Goal: Task Accomplishment & Management: Use online tool/utility

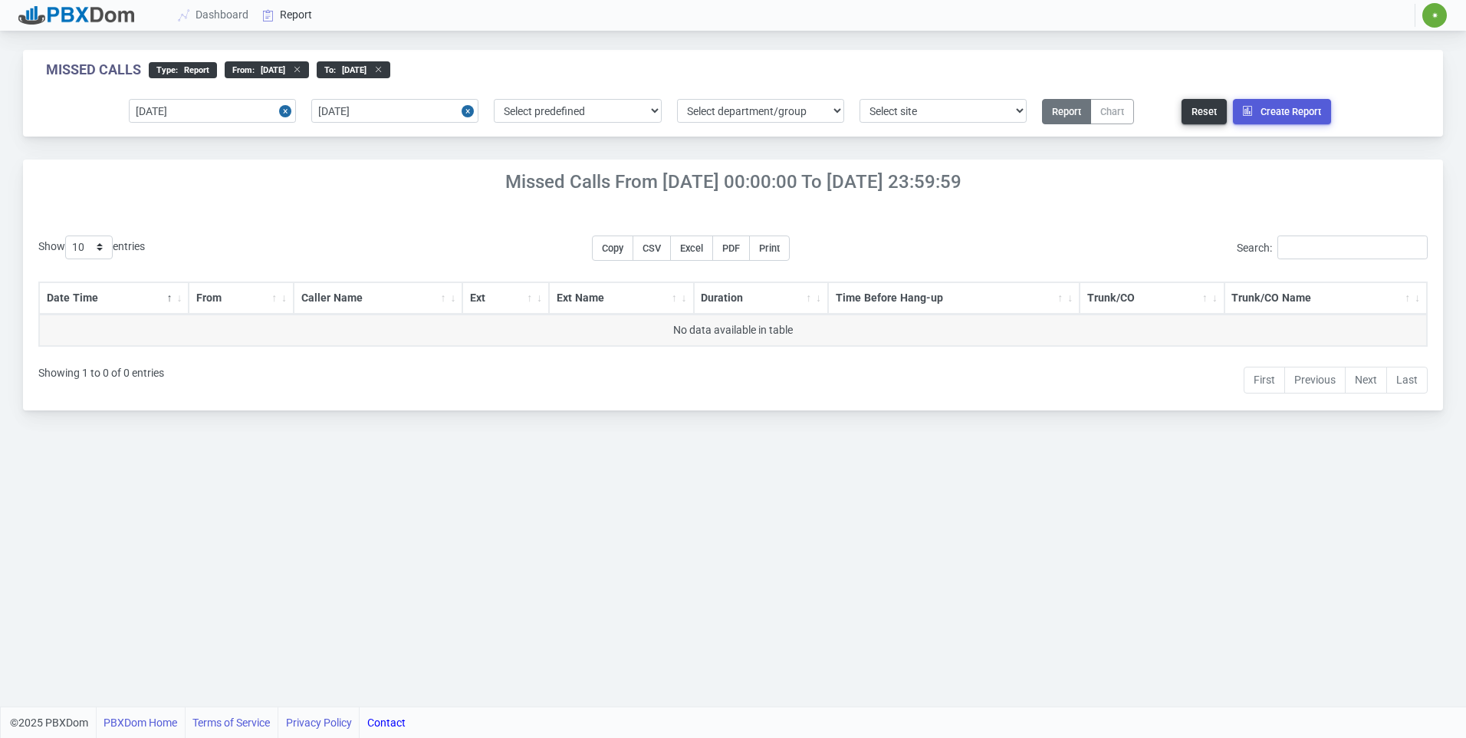
click at [293, 12] on link "Report" at bounding box center [288, 15] width 64 height 28
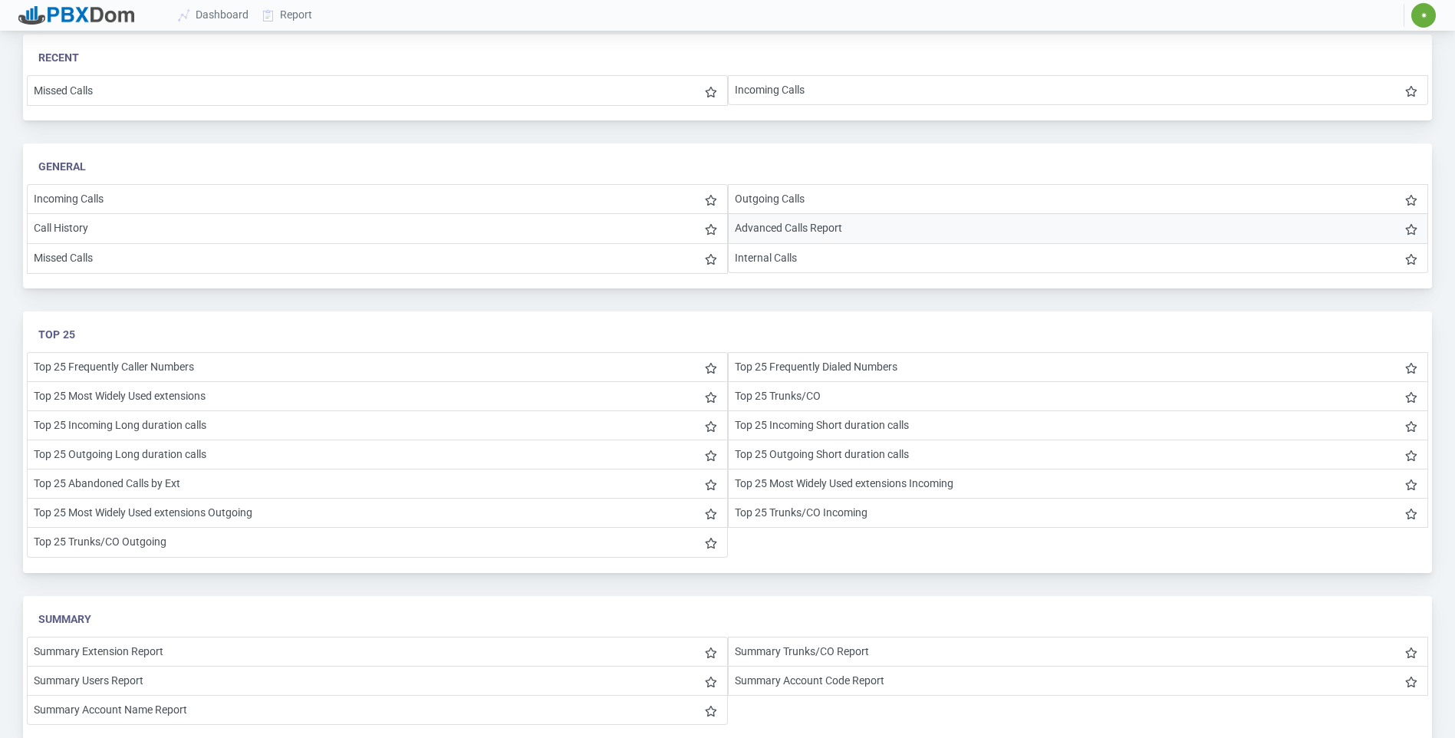
click at [858, 235] on li "Advanced Calls Report" at bounding box center [1078, 228] width 701 height 30
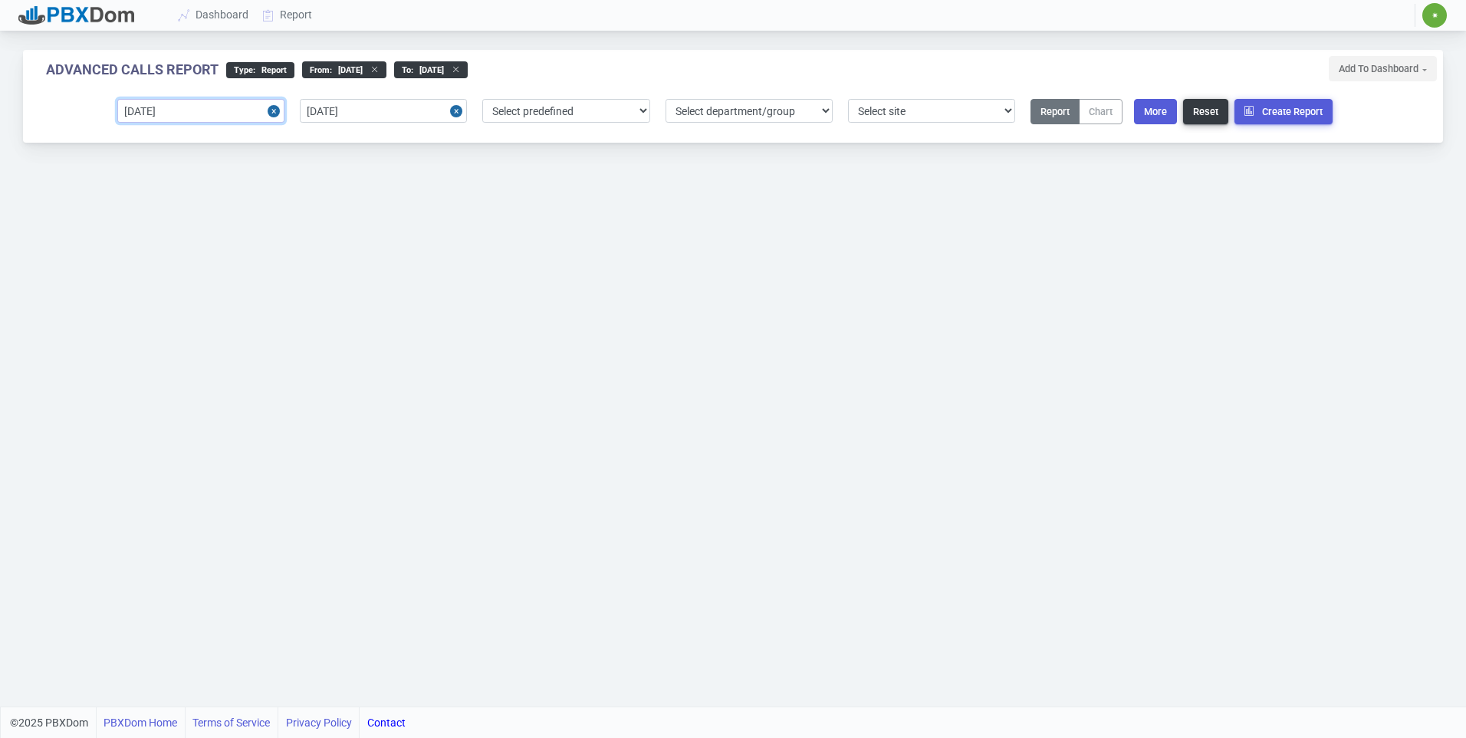
click at [198, 113] on input "[DATE]" at bounding box center [200, 111] width 167 height 24
click at [155, 284] on div "22" at bounding box center [160, 280] width 21 height 21
type input "[DATE]"
click at [390, 114] on input "[DATE]" at bounding box center [383, 111] width 167 height 24
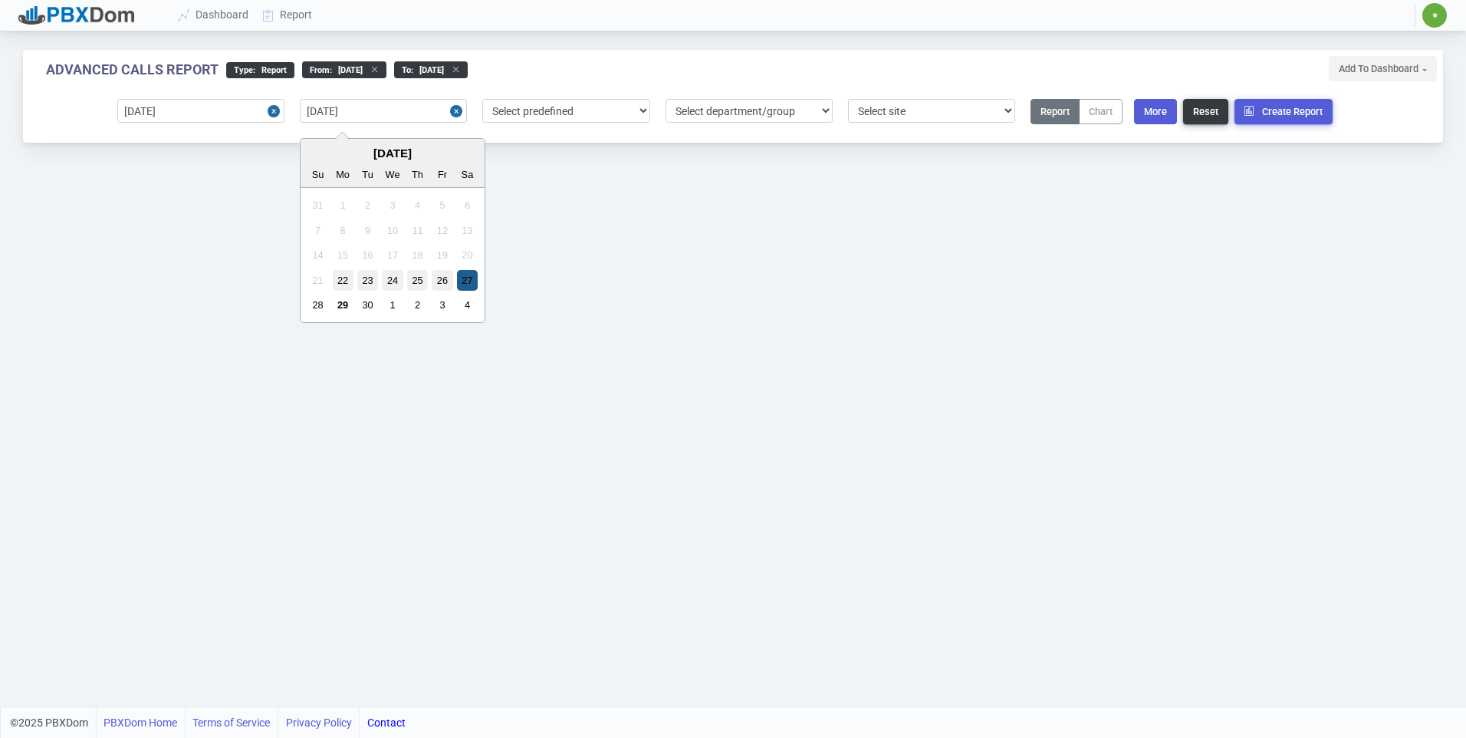
click at [475, 283] on div "27" at bounding box center [467, 280] width 21 height 21
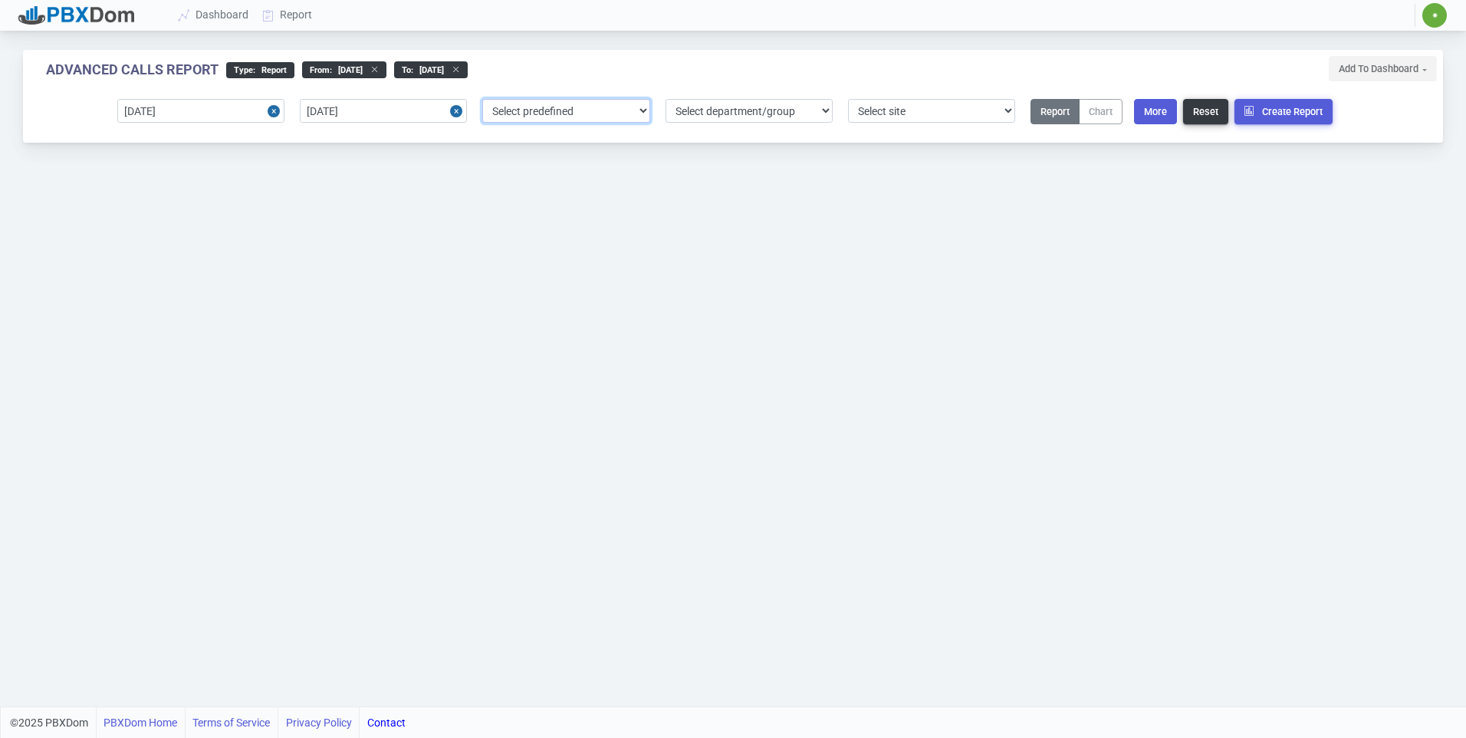
click at [615, 115] on select "Select predefined [DATE] [DATE] Current Year Current Month Current Week Previou…" at bounding box center [565, 111] width 167 height 24
click at [615, 114] on select "Select predefined [DATE] [DATE] Current Year Current Month Current Week Previou…" at bounding box center [565, 111] width 167 height 24
click at [890, 106] on select "Select site 1" at bounding box center [931, 111] width 167 height 24
select select "1"
click at [848, 99] on select "Select site 1" at bounding box center [931, 111] width 167 height 24
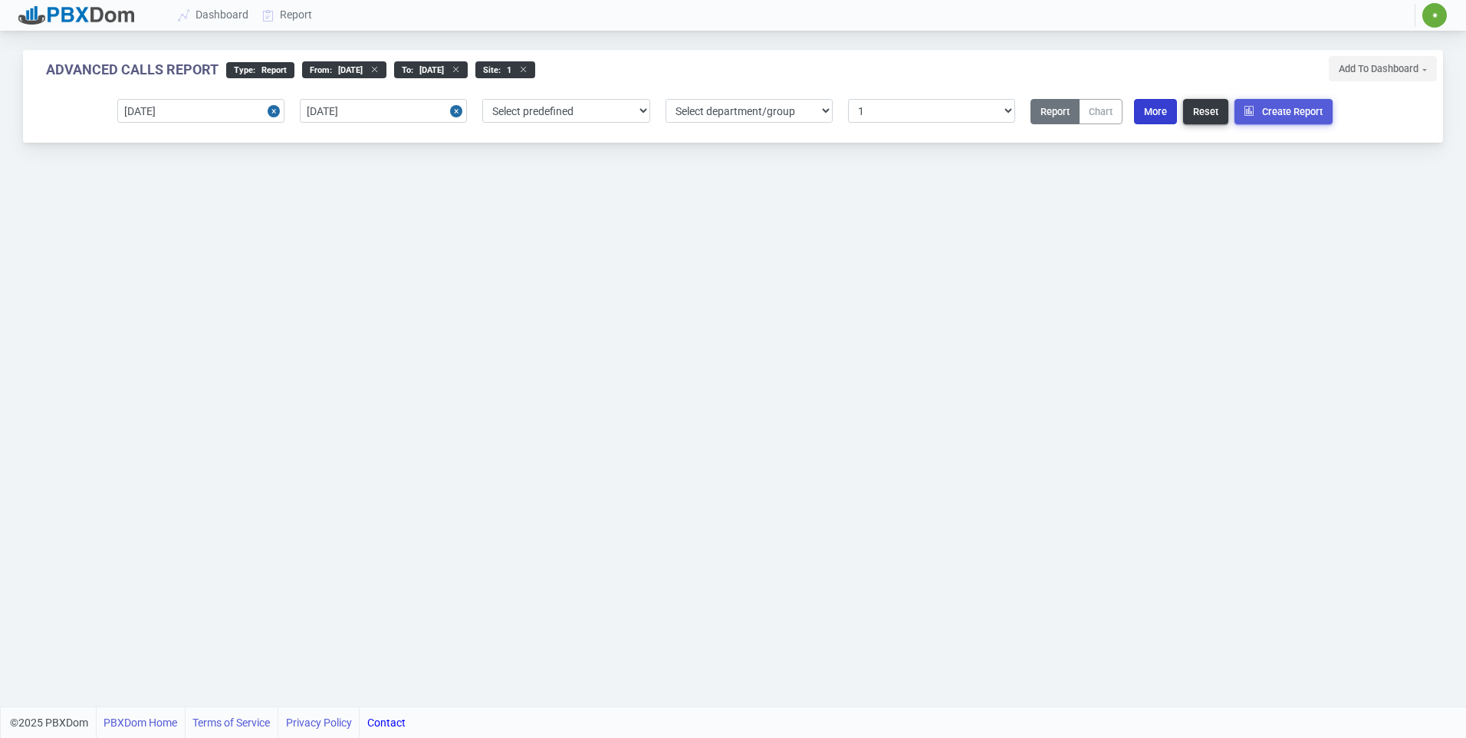
click at [1170, 115] on button "More" at bounding box center [1155, 111] width 43 height 25
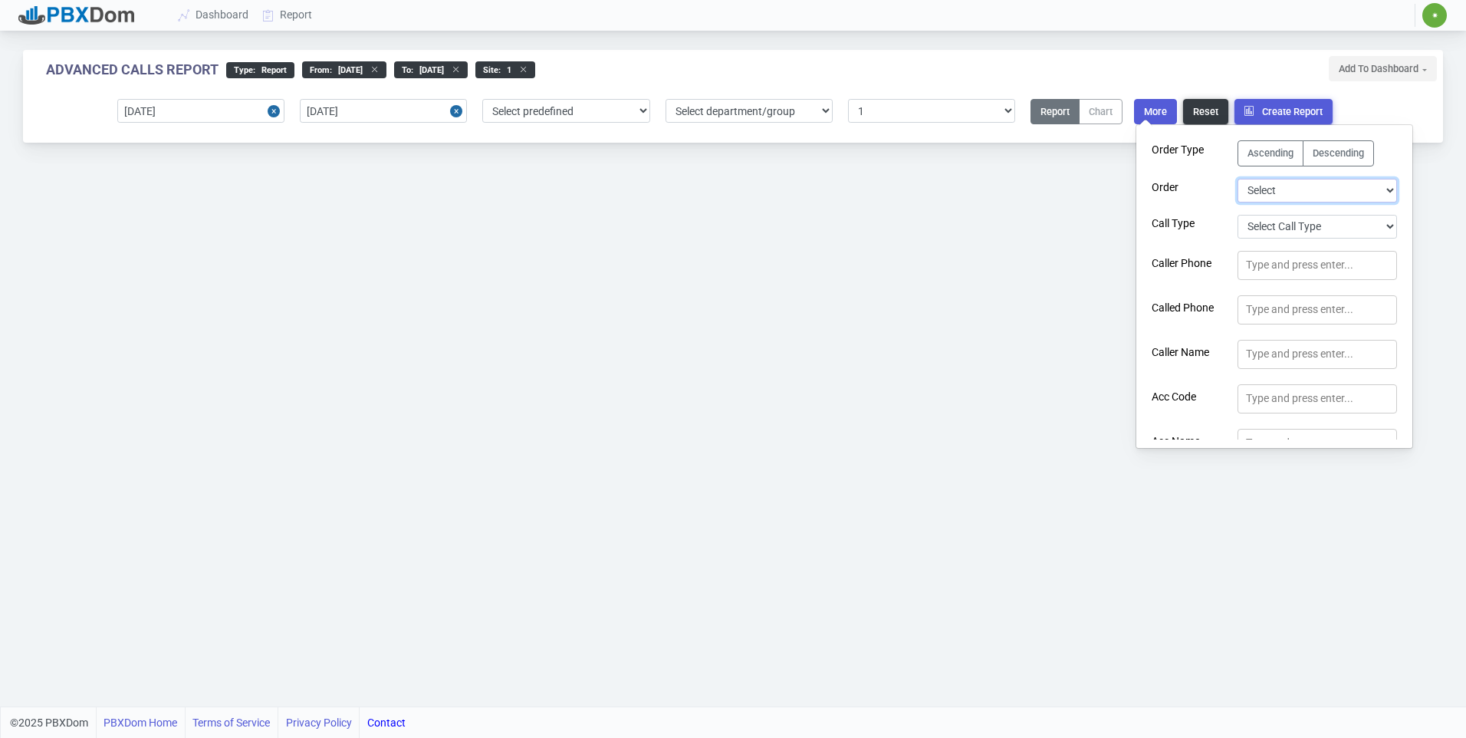
click at [1291, 181] on select "Select Duration Extension User Logged In Call Date Time Account Code Account Co…" at bounding box center [1317, 191] width 159 height 24
click at [1291, 182] on select "Select Duration Extension User Logged In Call Date Time Account Code Account Co…" at bounding box center [1317, 191] width 159 height 24
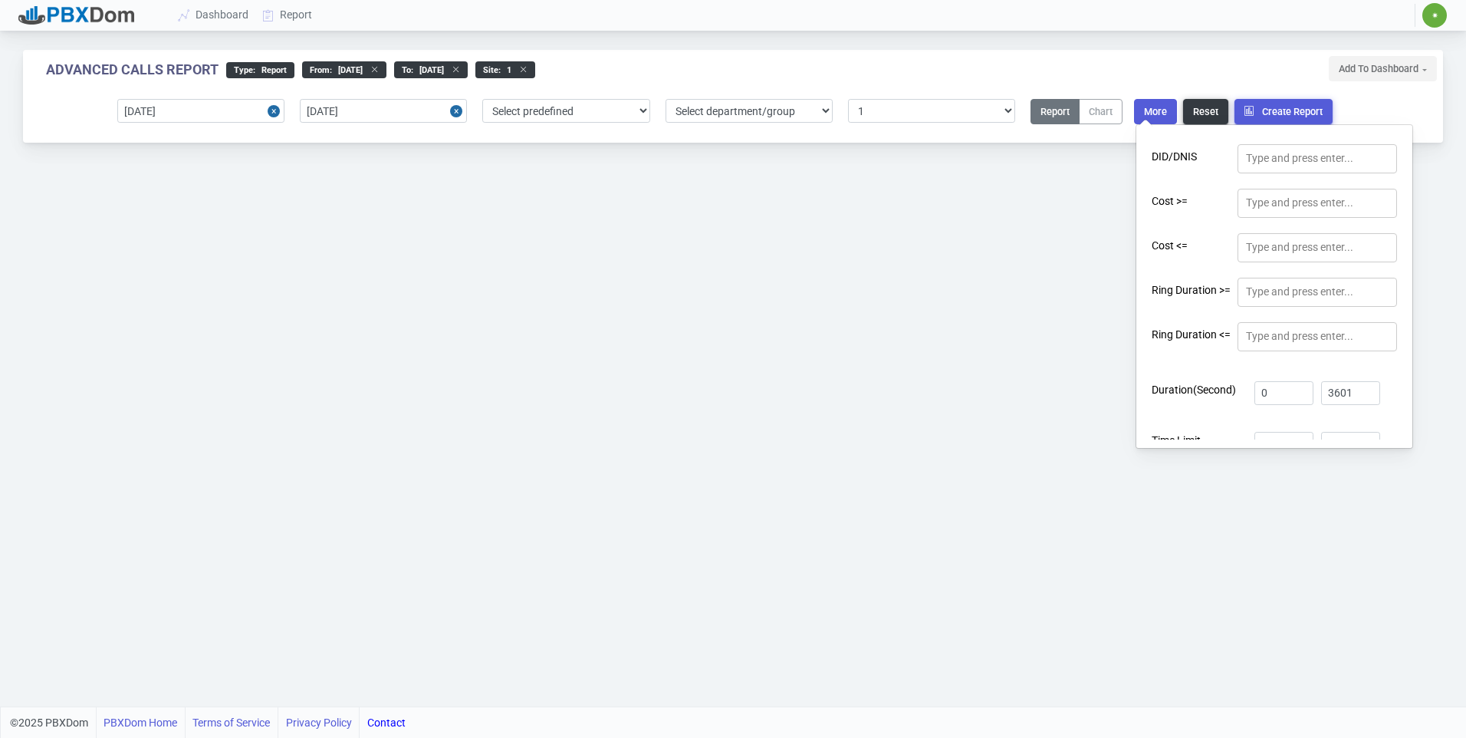
scroll to position [505, 0]
click at [1276, 353] on input "0" at bounding box center [1283, 351] width 59 height 24
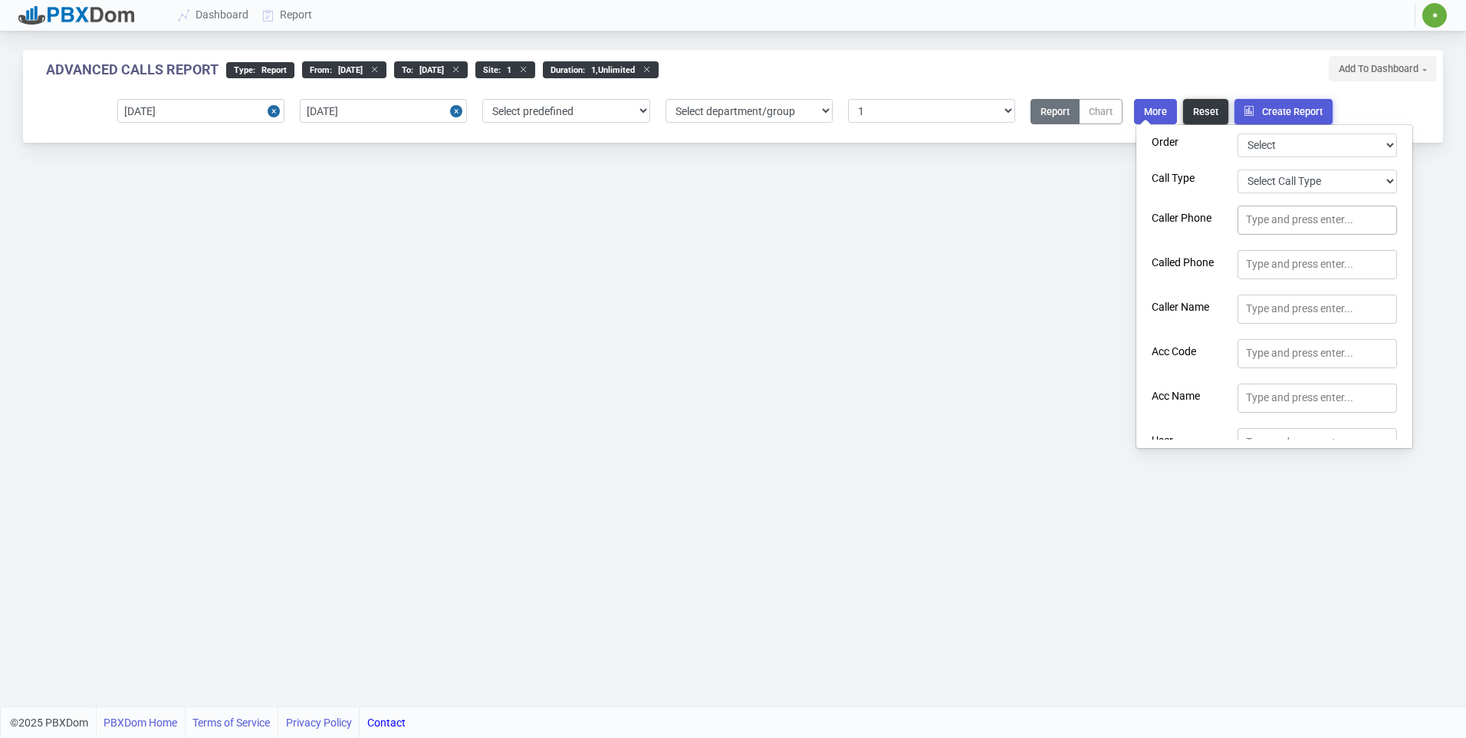
scroll to position [0, 0]
type input "1"
click at [1310, 225] on select "Select Call Type Incoming Outgoing Internal Abandoned All" at bounding box center [1317, 227] width 159 height 24
select select "0"
click at [1238, 215] on select "Select Call Type Incoming Outgoing Internal Abandoned All" at bounding box center [1317, 227] width 159 height 24
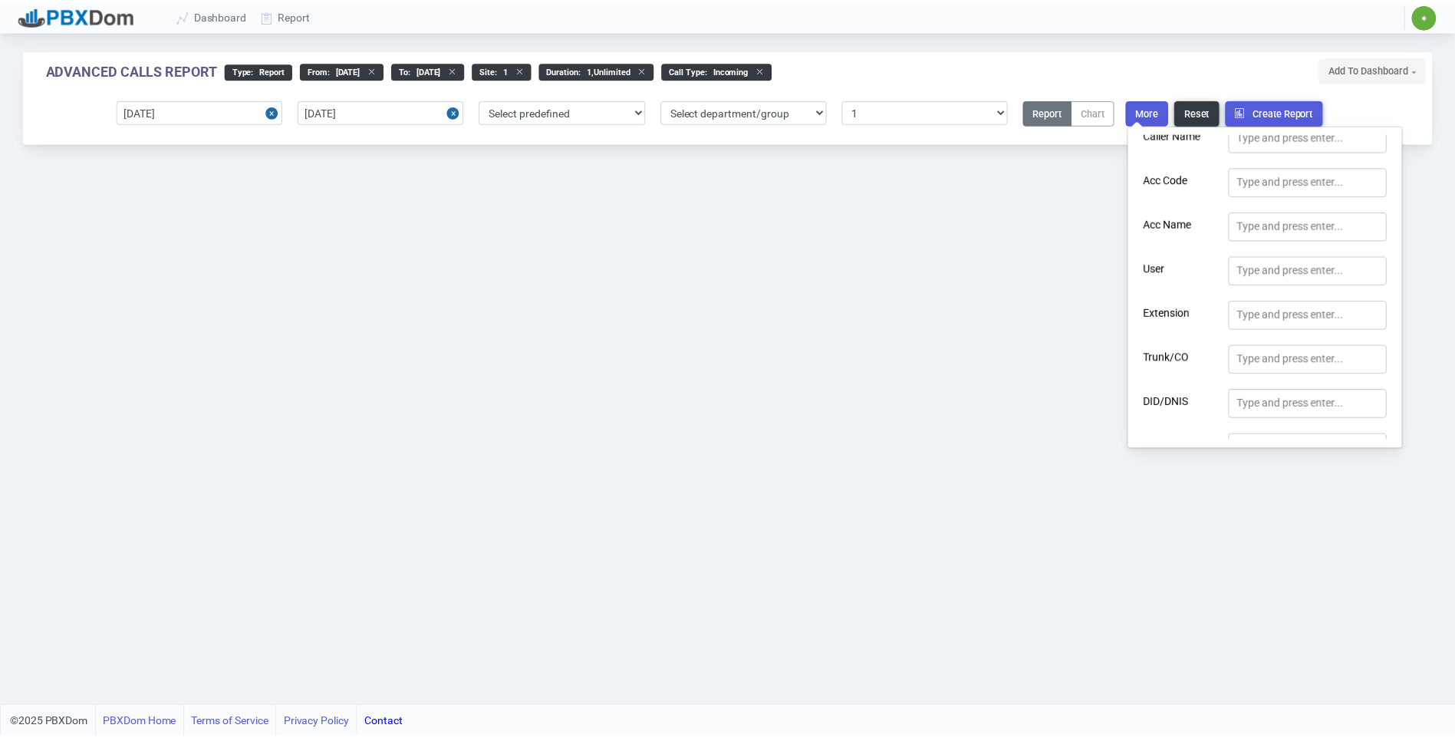
scroll to position [230, 0]
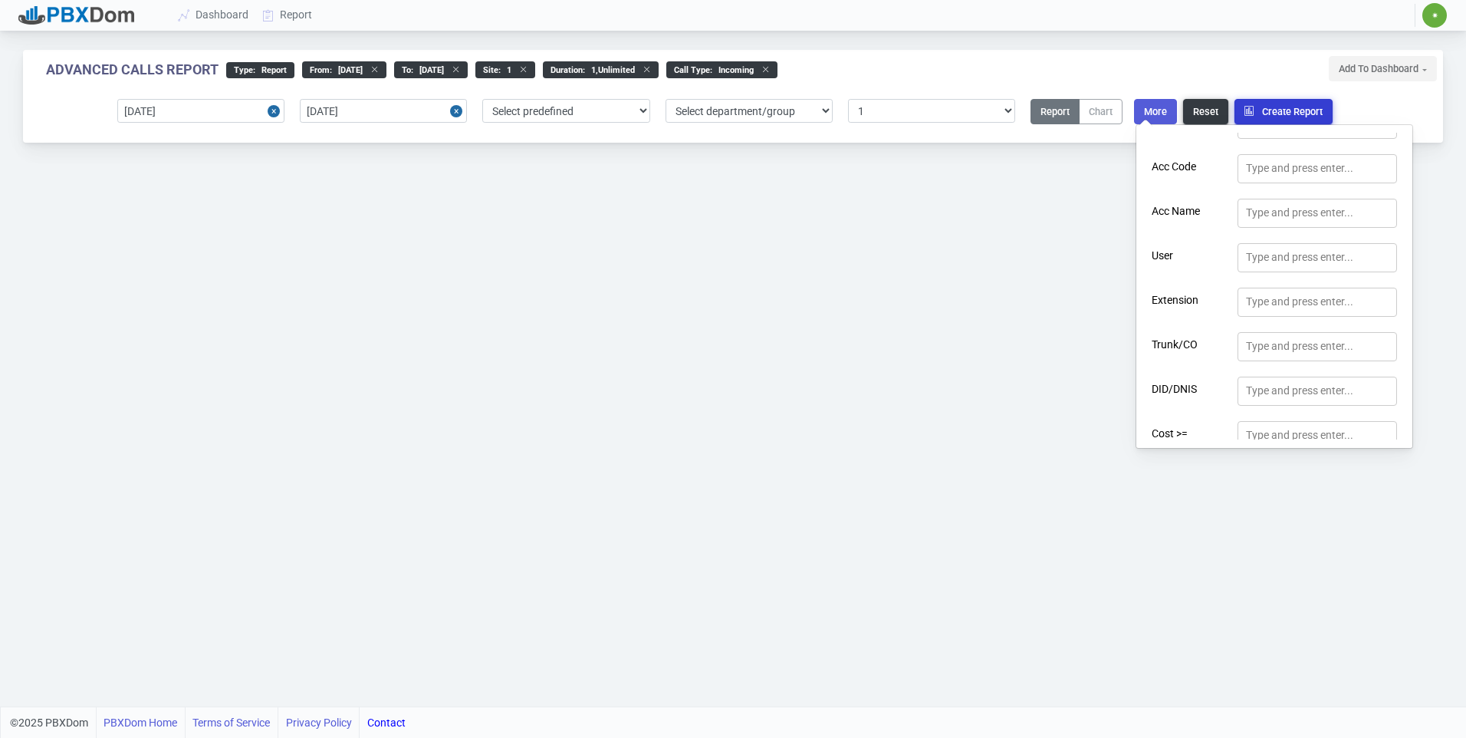
click at [1284, 97] on div "[DATE] [DATE] Select predefined [DATE] [DATE] Current Year Current Month Curren…" at bounding box center [733, 114] width 1420 height 55
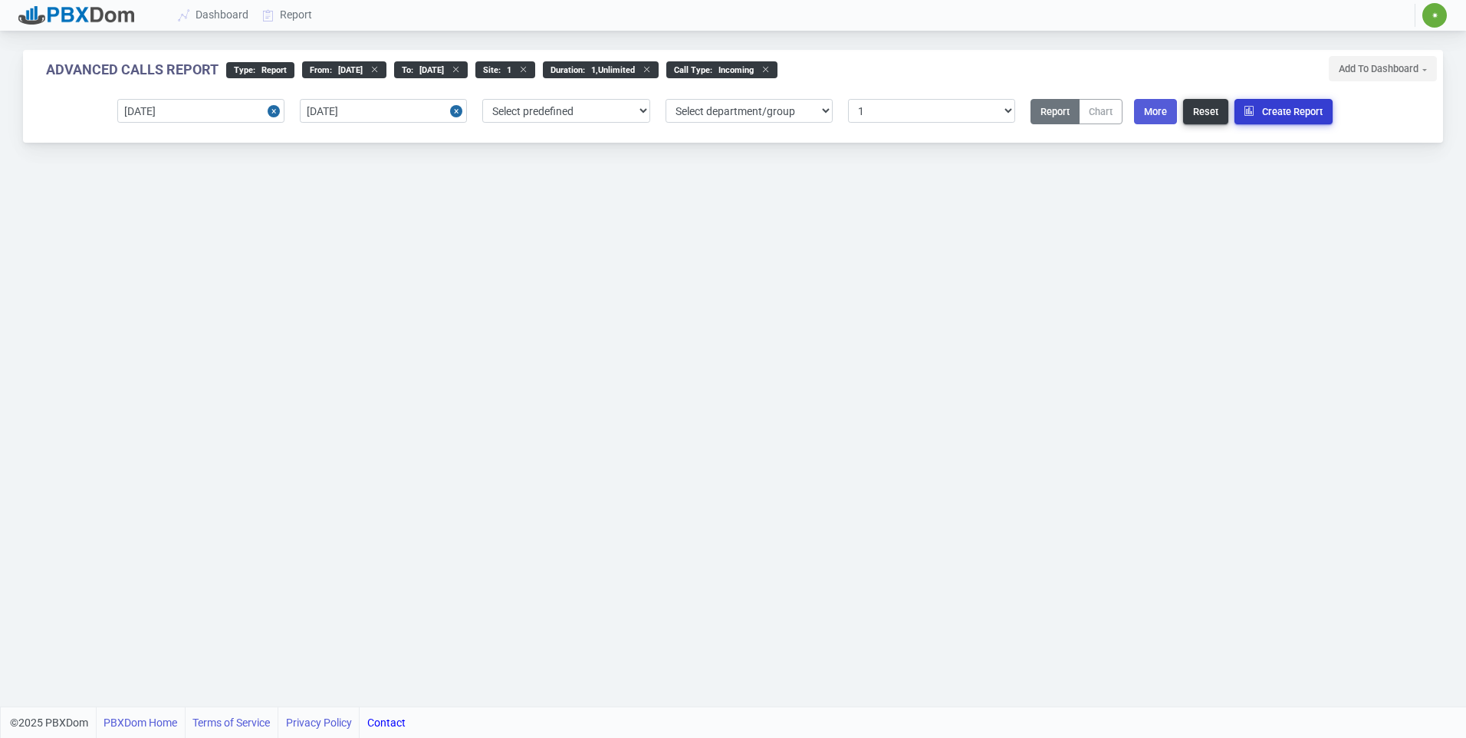
click at [1285, 105] on button "Create Report" at bounding box center [1283, 111] width 98 height 25
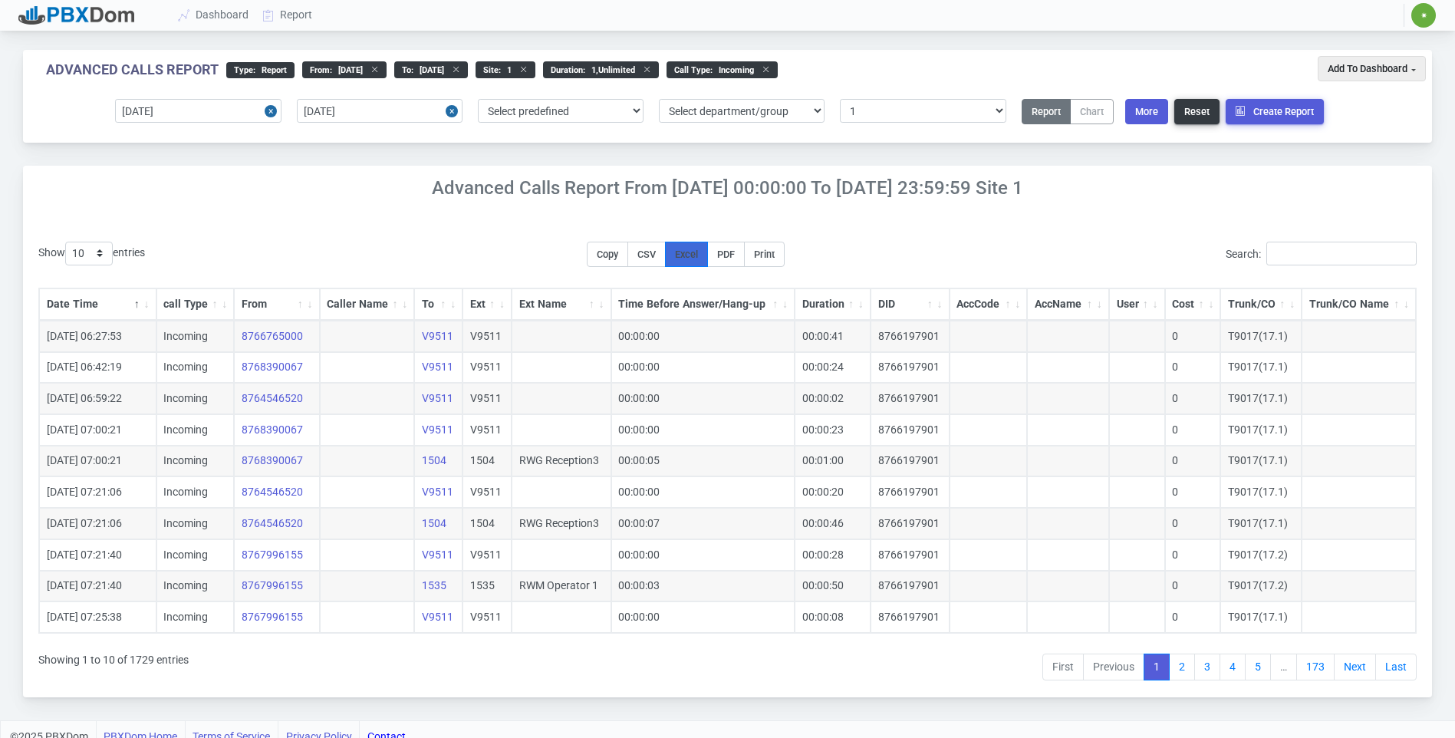
click at [696, 251] on span "Excel" at bounding box center [686, 254] width 23 height 12
click at [1202, 212] on div "Advanced Calls Report From [DATE] 00:00:00 to [DATE] 23:59:59 Site 1 Show 10 25…" at bounding box center [727, 431] width 1409 height 531
click at [1157, 118] on button "More" at bounding box center [1146, 111] width 43 height 25
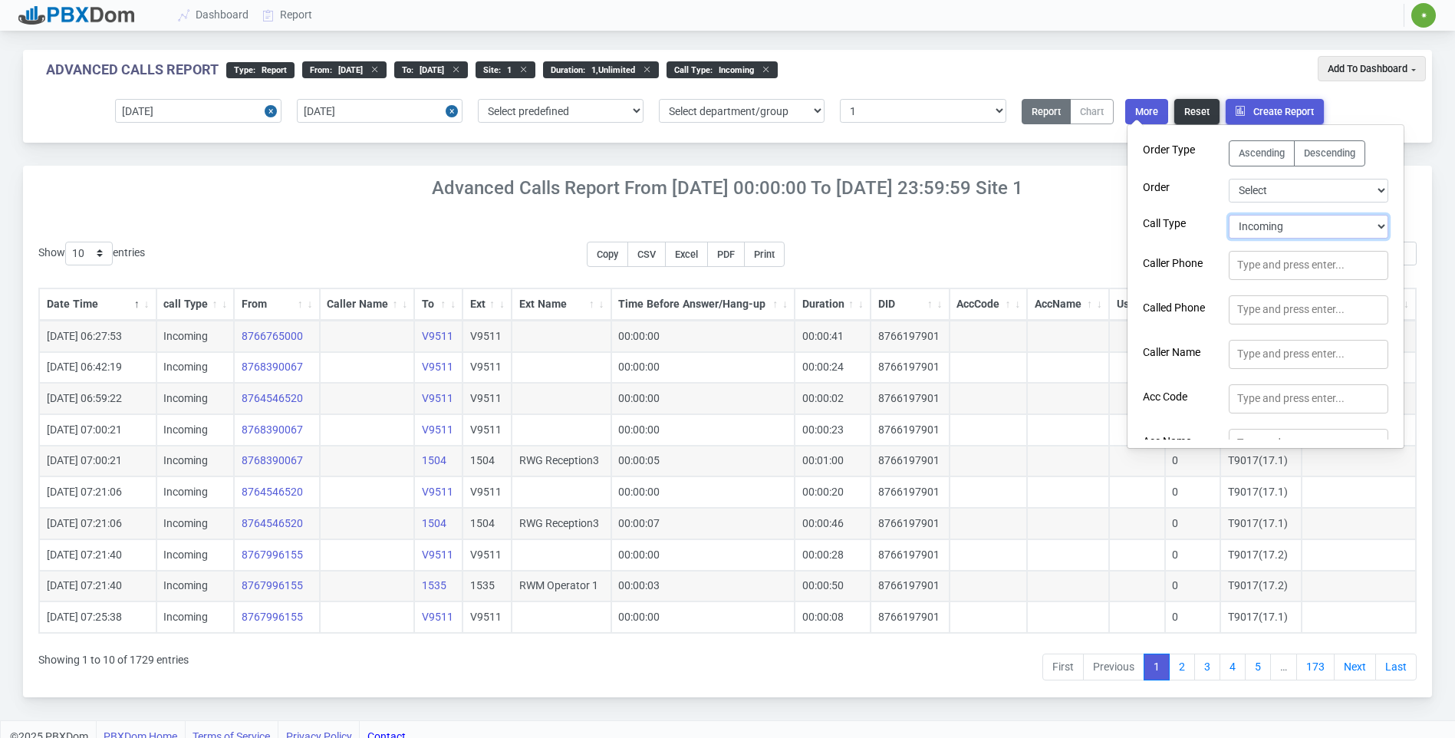
click at [1275, 225] on select "Select Call Type Incoming Outgoing Internal Abandoned All" at bounding box center [1307, 227] width 159 height 24
select select "1"
click at [1228, 215] on select "Select Call Type Incoming Outgoing Internal Abandoned All" at bounding box center [1307, 227] width 159 height 24
click at [1244, 103] on button "Create Report" at bounding box center [1274, 111] width 98 height 25
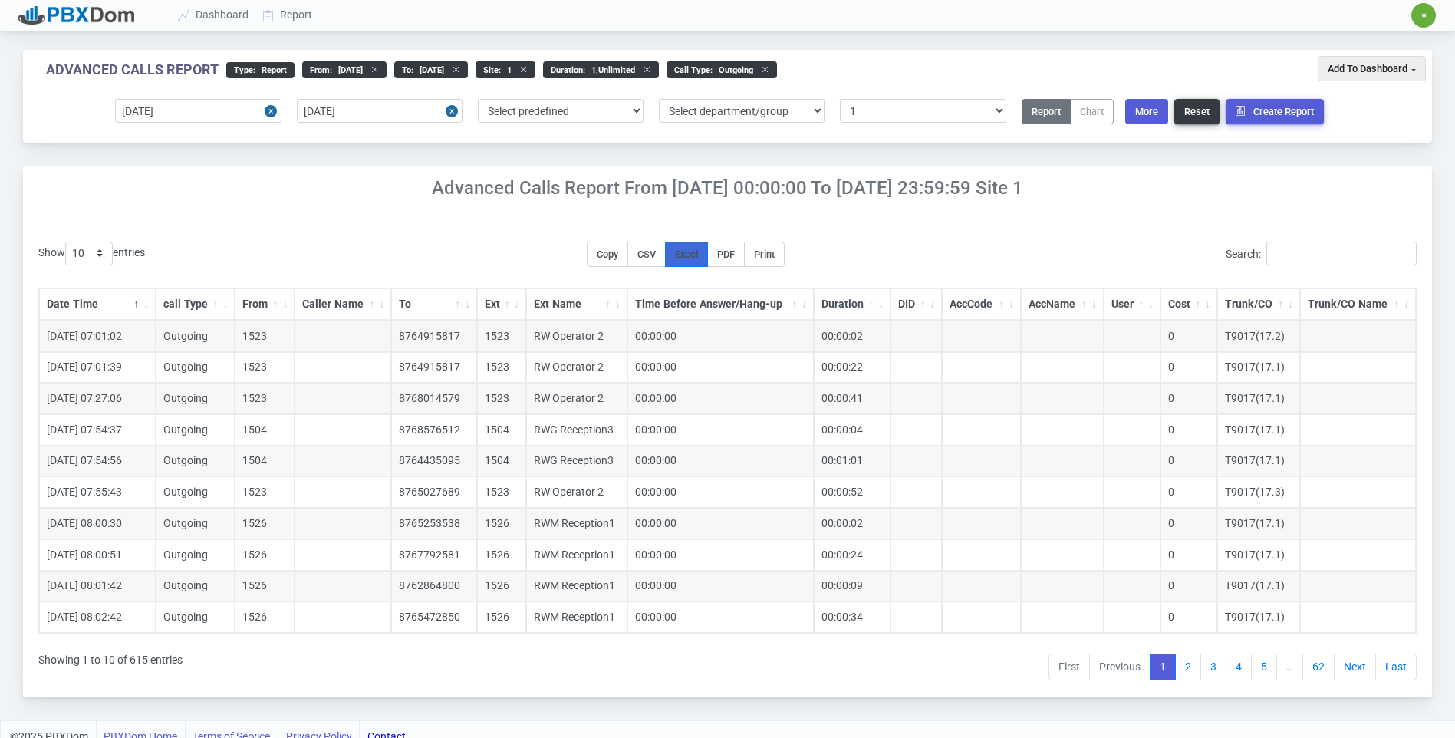
click at [708, 251] on button "Excel" at bounding box center [686, 254] width 43 height 25
click at [1227, 196] on h4 "Advanced Calls Report From [DATE] 00:00:00 to [DATE] 23:59:59 Site 1" at bounding box center [727, 188] width 1409 height 22
click at [275, 18] on icon at bounding box center [268, 15] width 23 height 12
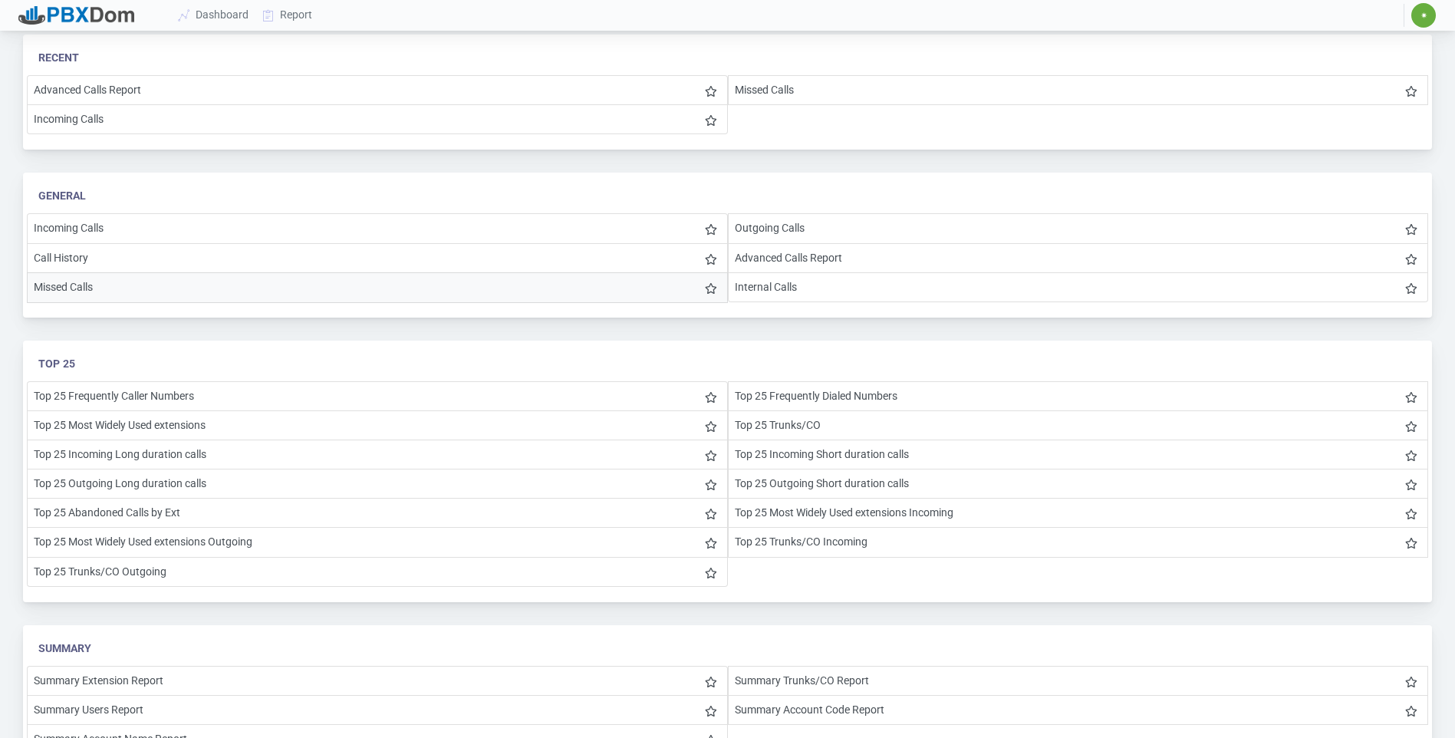
click at [53, 298] on li "Missed Calls" at bounding box center [377, 287] width 701 height 31
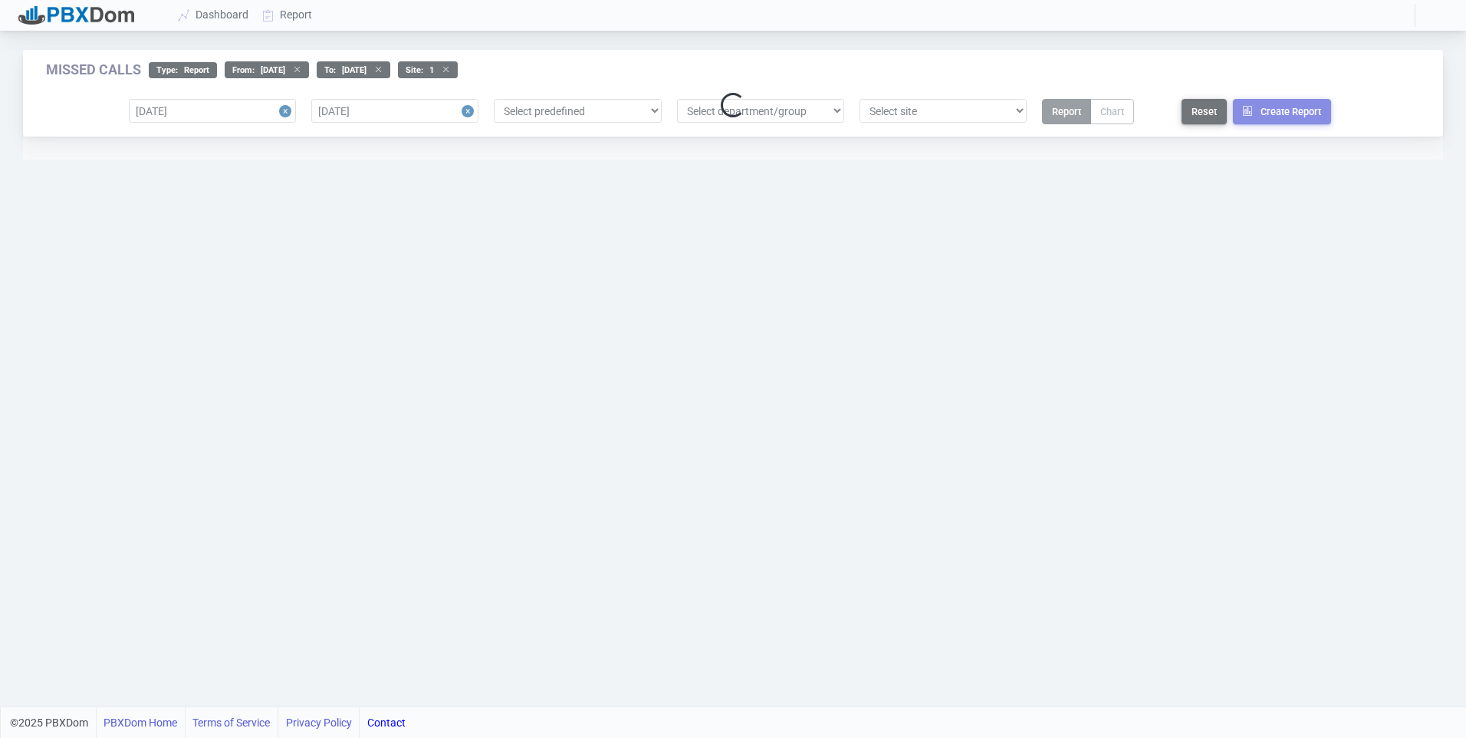
select select "1"
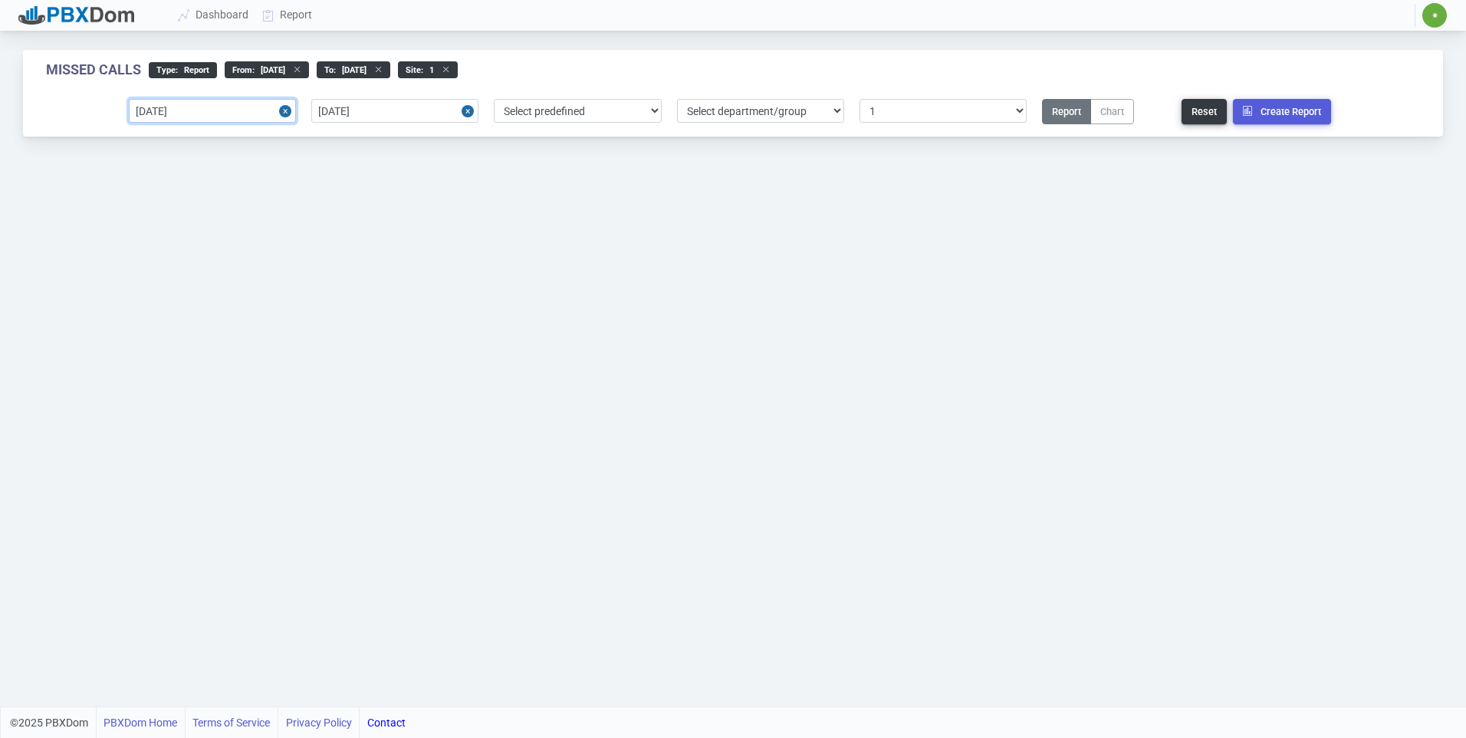
click at [210, 114] on input "[DATE]" at bounding box center [212, 111] width 167 height 24
click at [590, 104] on select "Select predefined [DATE] [DATE] Current Year Current Month Current Week Previou…" at bounding box center [577, 111] width 167 height 24
drag, startPoint x: 591, startPoint y: 104, endPoint x: 731, endPoint y: 106, distance: 140.3
click at [591, 104] on select "Select predefined [DATE] [DATE] Current Year Current Month Current Week Previou…" at bounding box center [577, 111] width 167 height 24
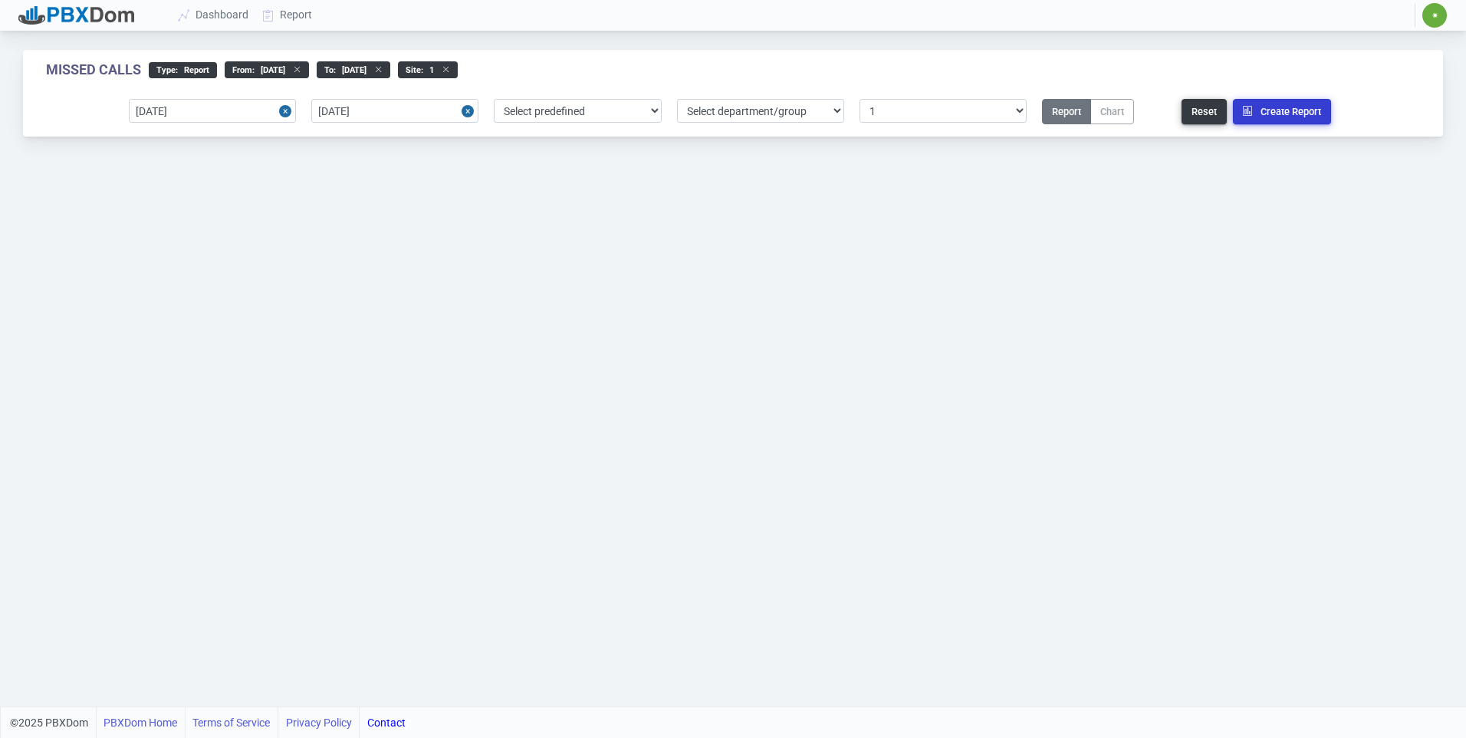
click at [1279, 112] on button "Create Report" at bounding box center [1282, 111] width 98 height 25
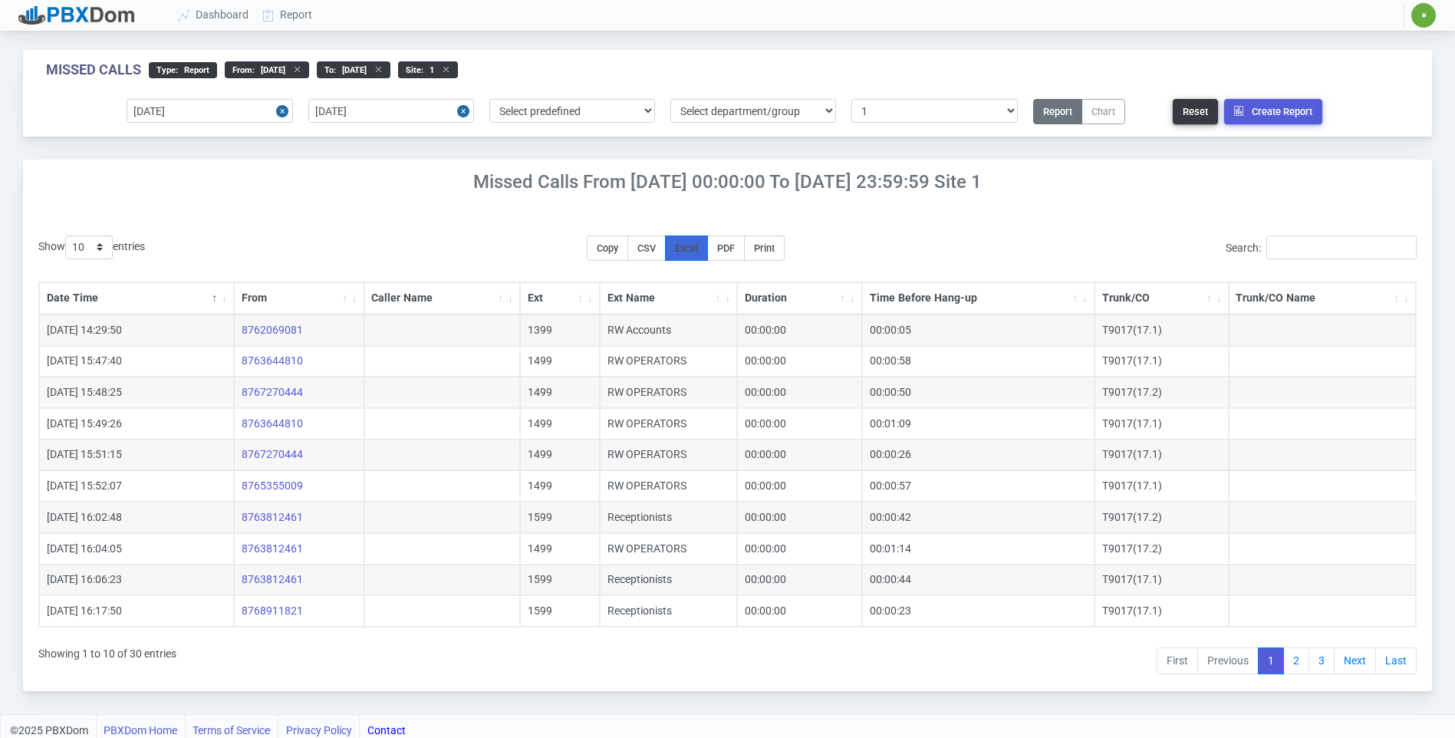
click at [697, 251] on span "Excel" at bounding box center [686, 248] width 23 height 12
